Goal: Check status: Check status

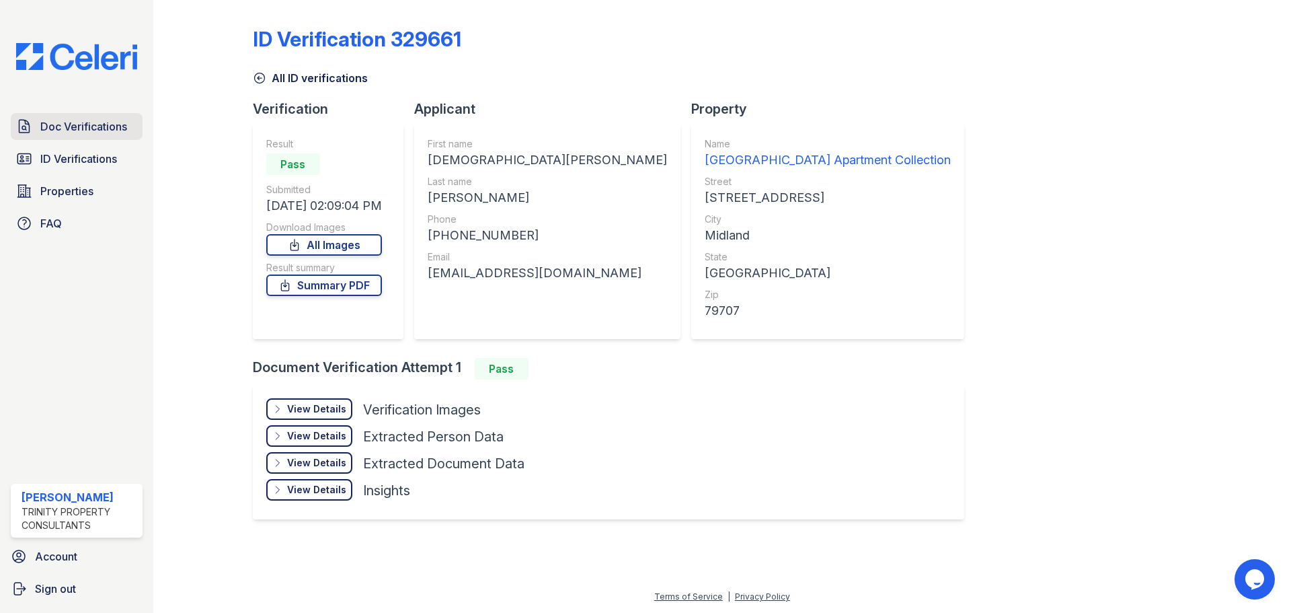
click at [98, 137] on link "Doc Verifications" at bounding box center [77, 126] width 132 height 27
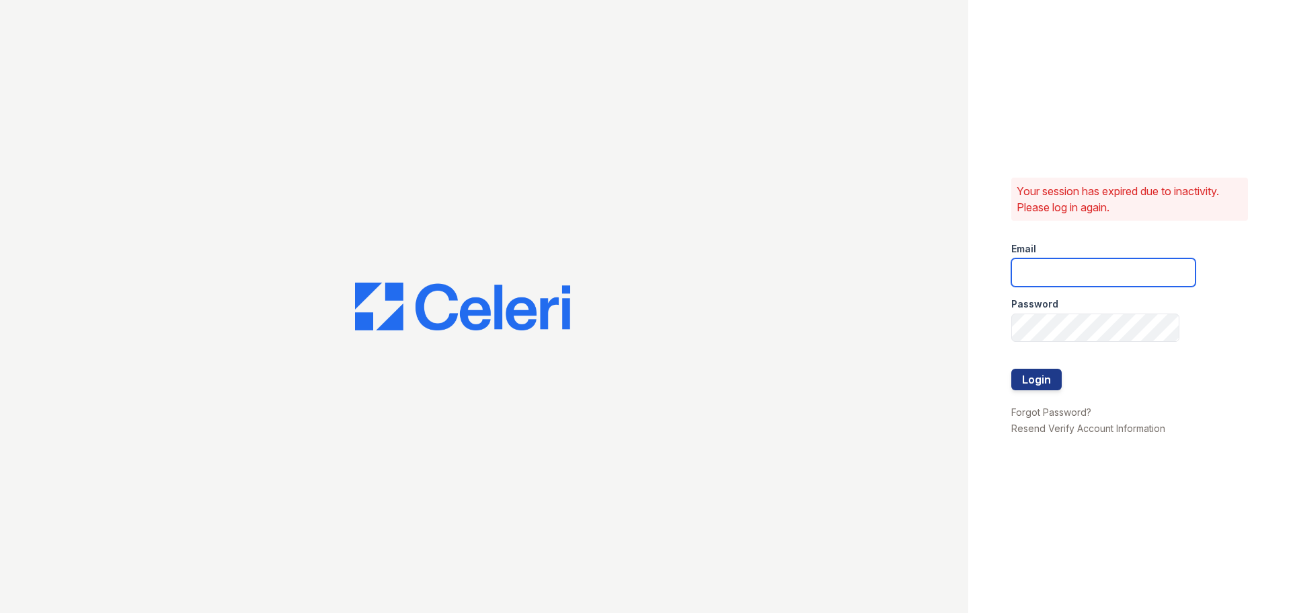
type input "Samantha.Aguirre@trinity-pm.com"
click at [1033, 380] on button "Login" at bounding box center [1037, 380] width 50 height 22
